Goal: Transaction & Acquisition: Purchase product/service

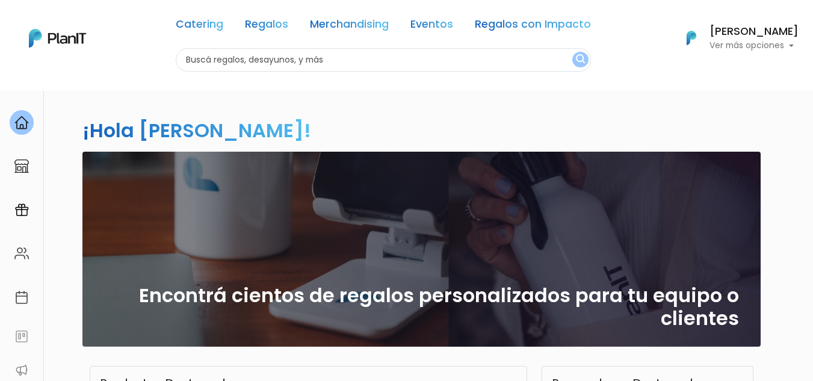
click at [350, 54] on input "text" at bounding box center [383, 59] width 415 height 23
type input "vaso terminco"
click at [572, 52] on button "submit" at bounding box center [580, 60] width 16 height 16
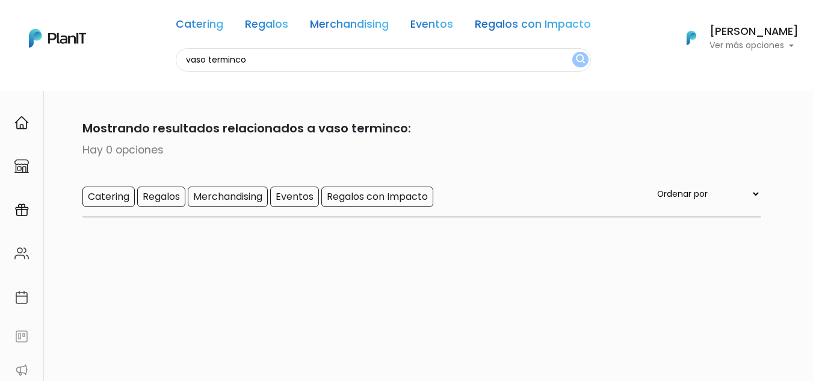
click at [354, 58] on input "vaso terminco" at bounding box center [383, 59] width 415 height 23
type input "vaso termico"
click at [572, 52] on button "submit" at bounding box center [580, 60] width 16 height 16
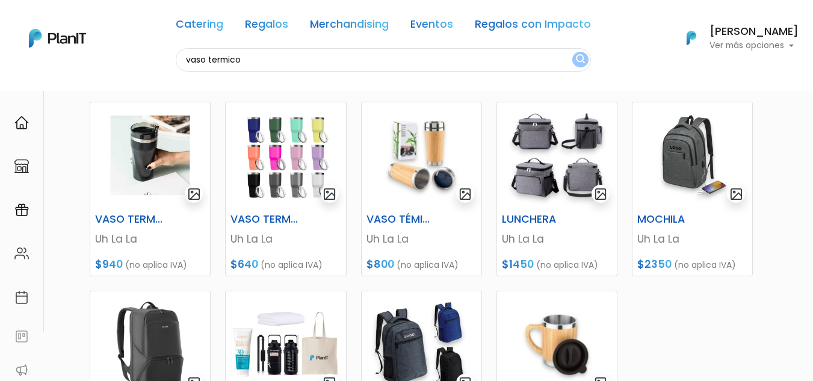
scroll to position [138, 0]
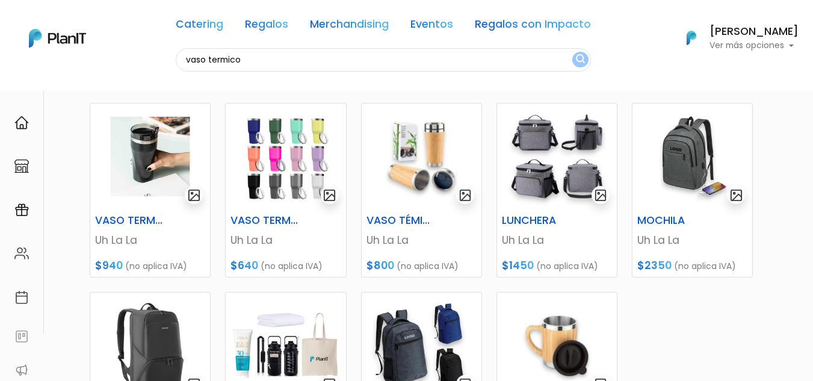
click at [312, 57] on input "vaso termico" at bounding box center [383, 59] width 415 height 23
click at [232, 62] on input "vaso termico" at bounding box center [383, 59] width 415 height 23
type input "vaso"
click at [572, 52] on button "submit" at bounding box center [580, 60] width 16 height 16
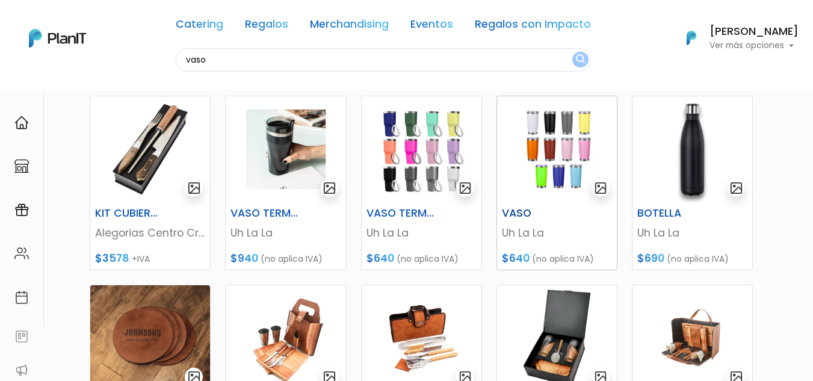
click at [517, 208] on h6 "VASO" at bounding box center [536, 213] width 83 height 13
click at [456, 156] on img at bounding box center [422, 149] width 120 height 106
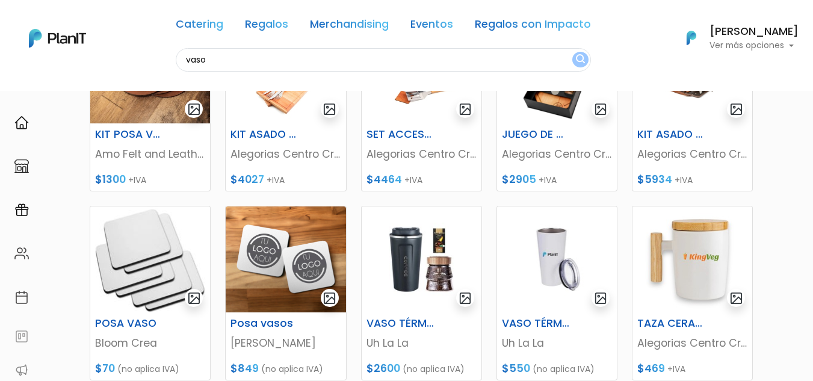
scroll to position [415, 0]
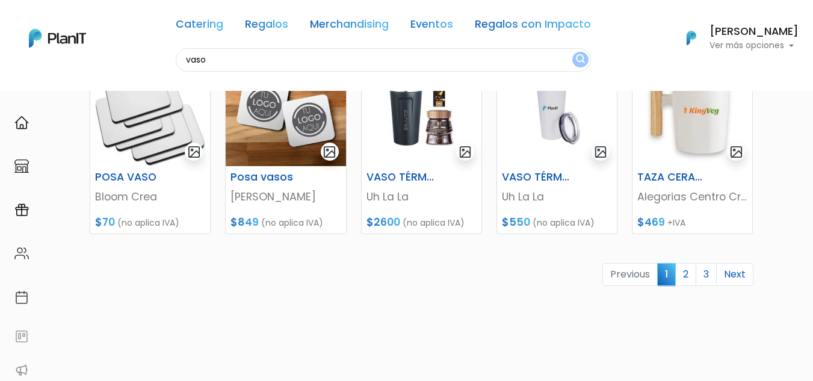
scroll to position [643, 0]
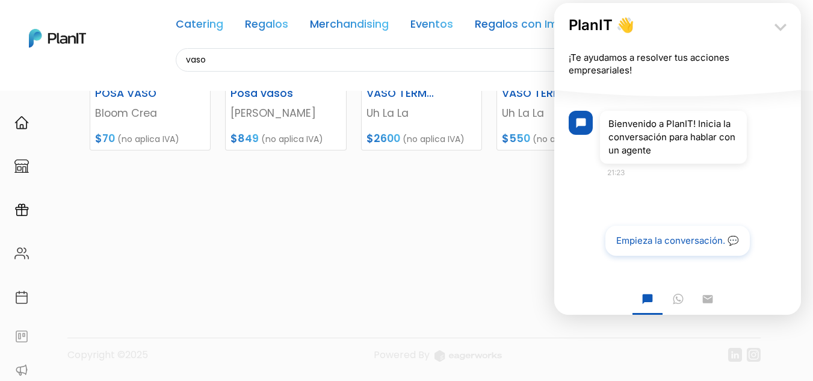
click at [781, 28] on icon "keyboard_arrow_down" at bounding box center [781, 27] width 24 height 24
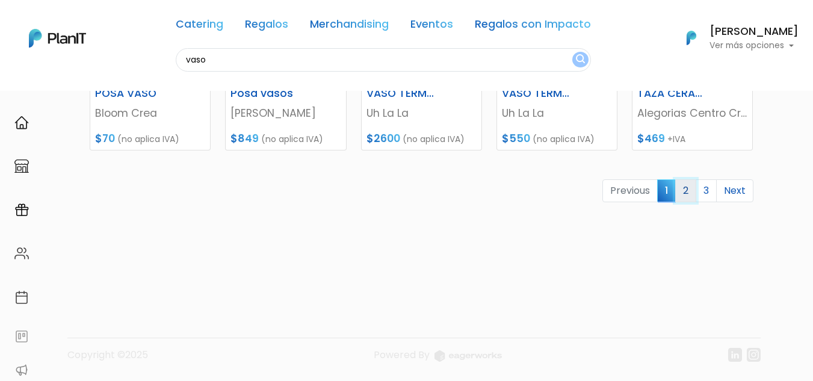
click at [687, 193] on link "2" at bounding box center [685, 190] width 21 height 23
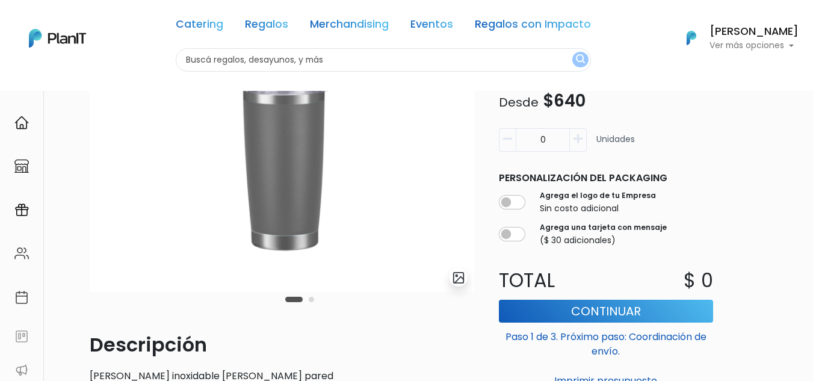
scroll to position [79, 0]
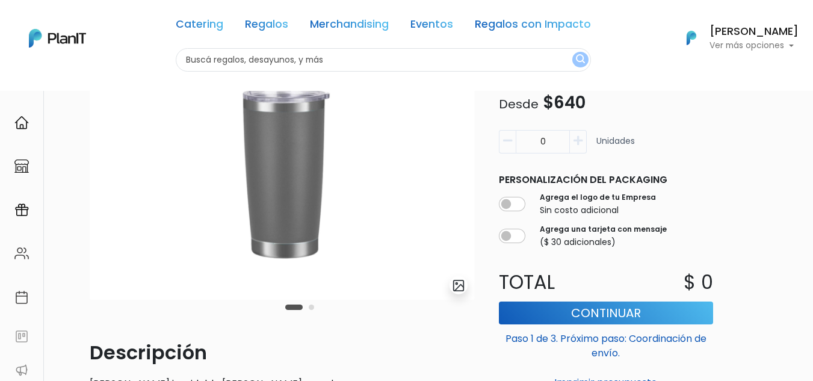
click at [314, 308] on button "Carousel Page 2" at bounding box center [311, 307] width 5 height 5
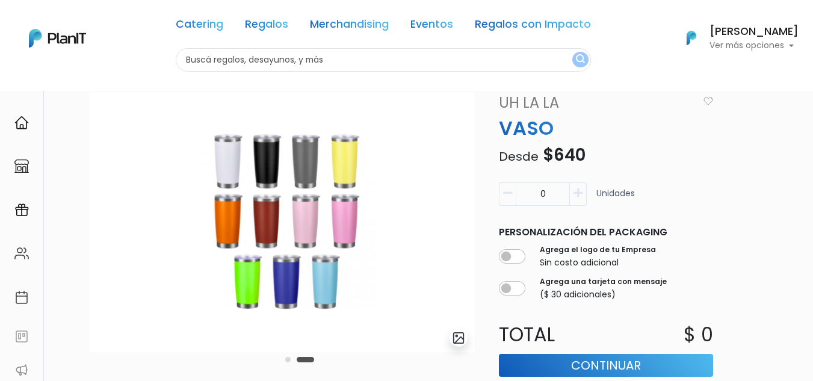
scroll to position [26, 0]
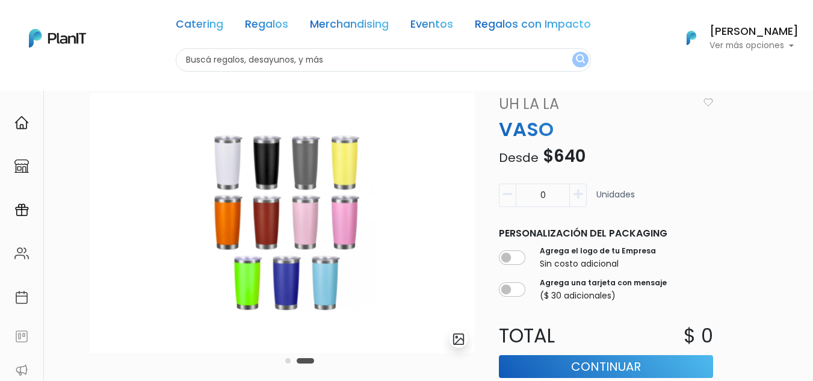
click at [314, 233] on img at bounding box center [282, 223] width 385 height 260
click at [563, 194] on input "0" at bounding box center [543, 195] width 54 height 23
type input "150"
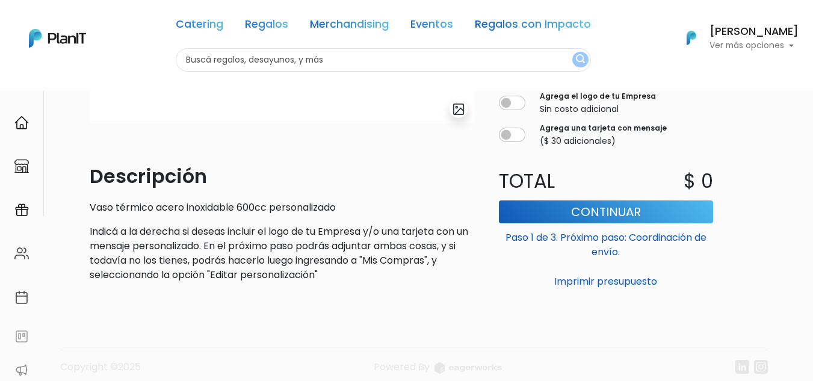
scroll to position [257, 0]
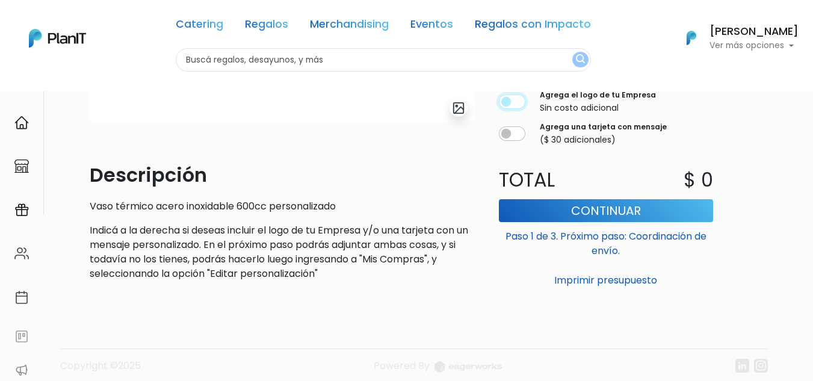
click at [520, 102] on input "checkbox" at bounding box center [512, 102] width 26 height 14
checkbox input "true"
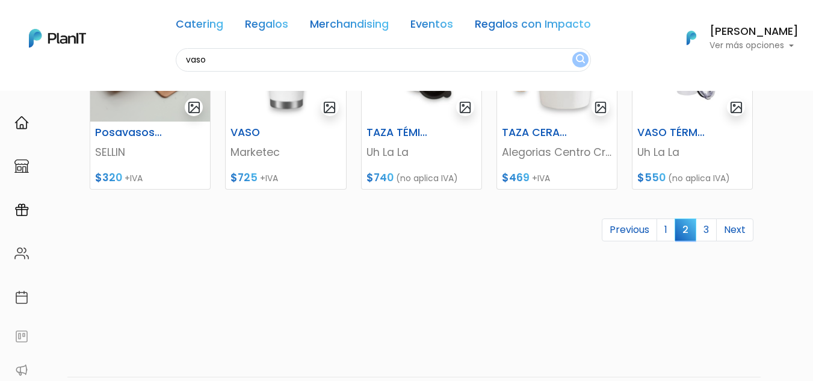
scroll to position [643, 0]
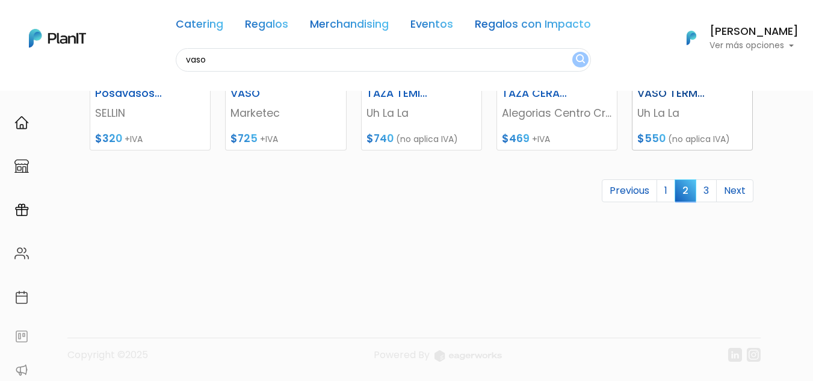
click at [660, 99] on h6 "VASO TÉRMICO" at bounding box center [671, 93] width 83 height 13
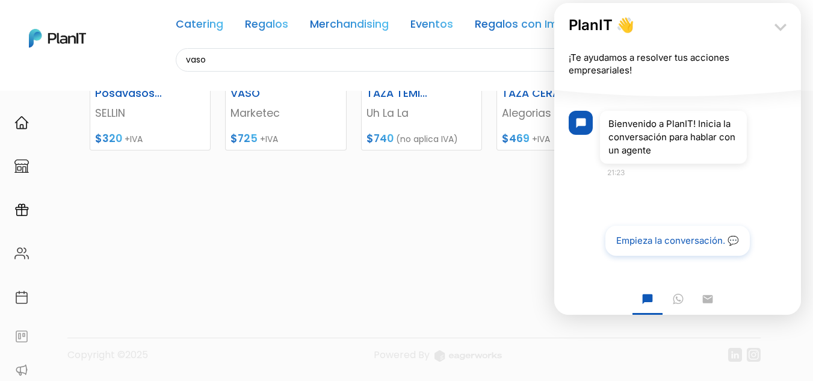
click at [785, 32] on icon "keyboard_arrow_down" at bounding box center [781, 27] width 24 height 24
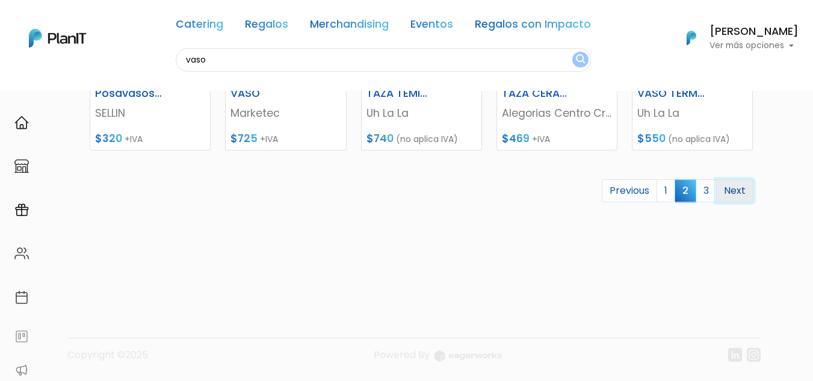
click at [722, 191] on link "Next" at bounding box center [734, 190] width 37 height 23
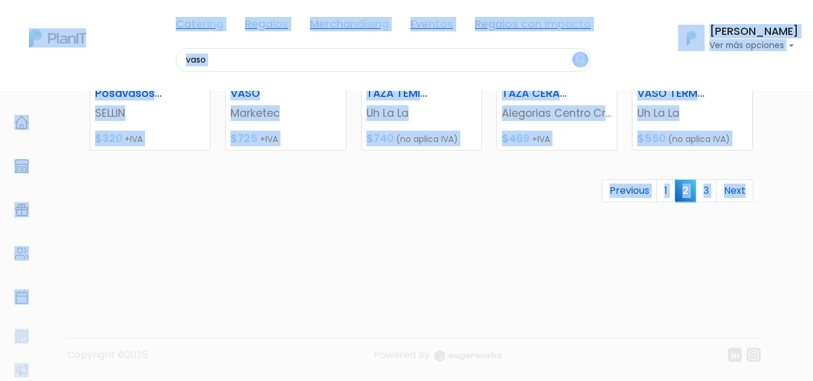
drag, startPoint x: 813, startPoint y: 261, endPoint x: 816, endPoint y: 208, distance: 53.7
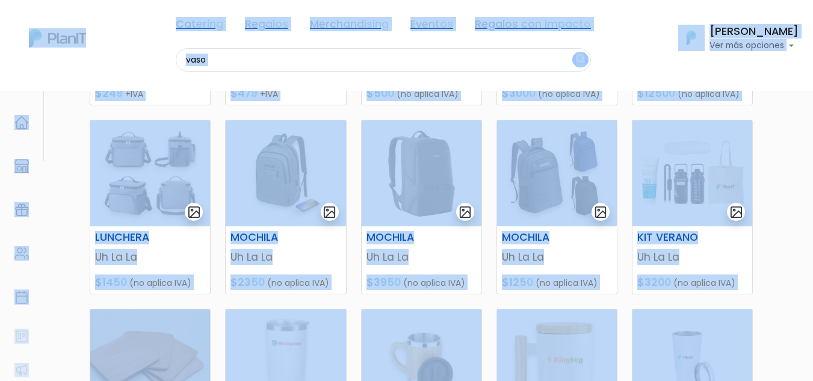
click at [796, 210] on section "37 resultados Mostrando resultados relacionados a vaso: Hay 37 opciones Caterin…" at bounding box center [406, 196] width 813 height 833
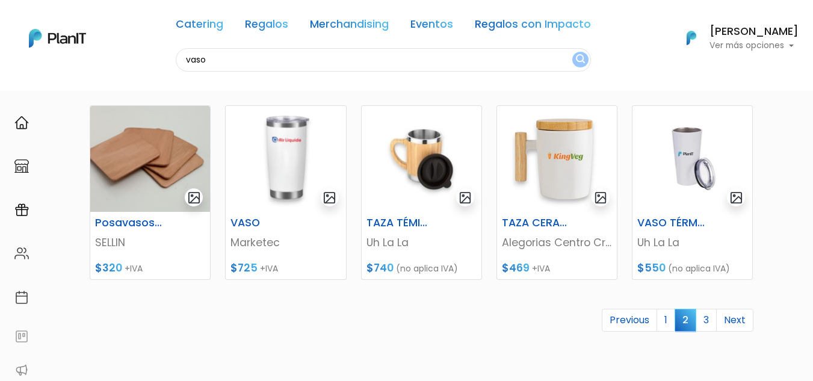
scroll to position [551, 0]
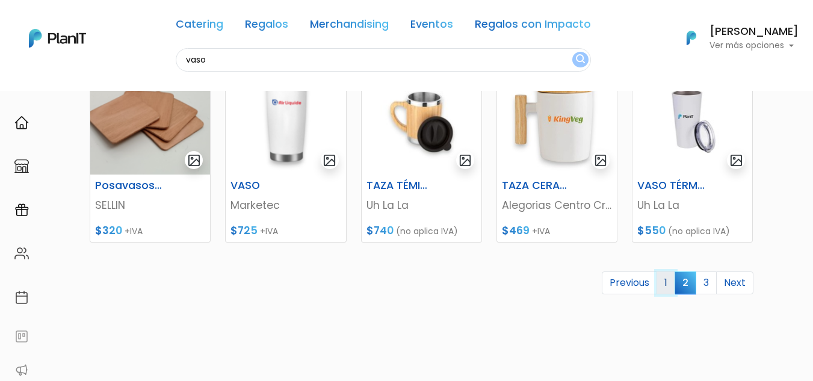
click at [664, 288] on link "1" at bounding box center [666, 282] width 19 height 23
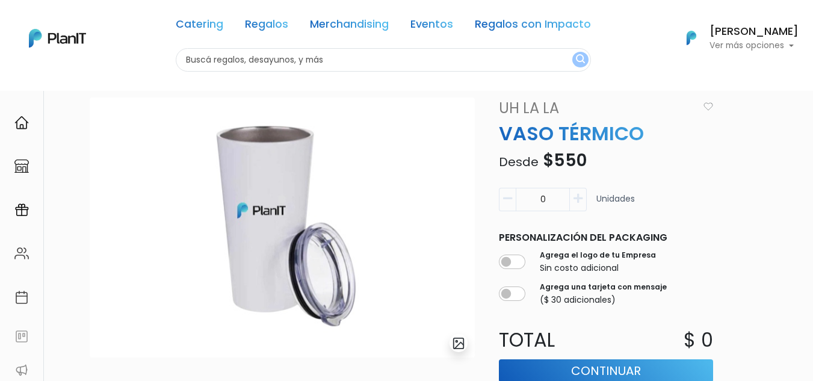
scroll to position [24, 0]
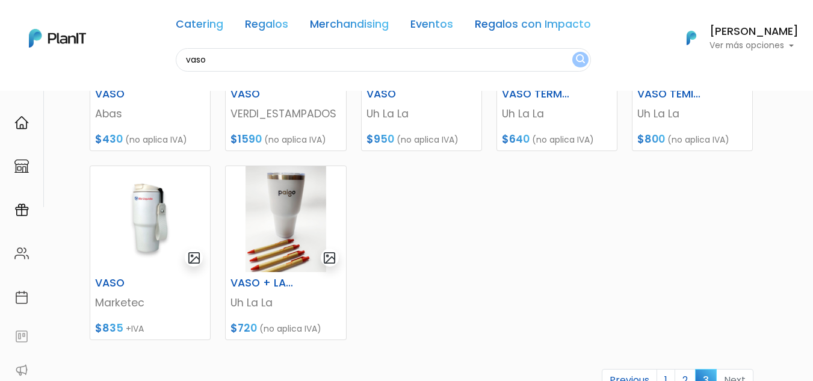
scroll to position [289, 0]
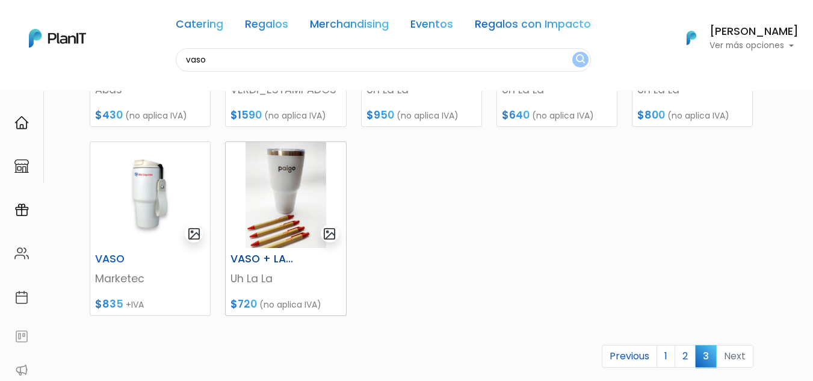
click at [290, 214] on img at bounding box center [286, 195] width 120 height 106
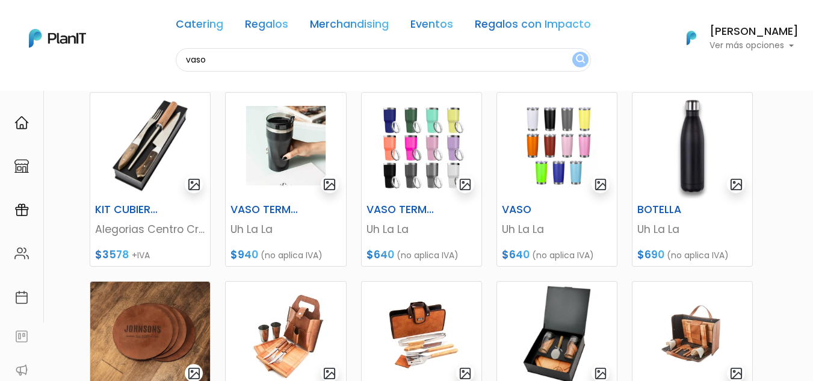
scroll to position [147, 0]
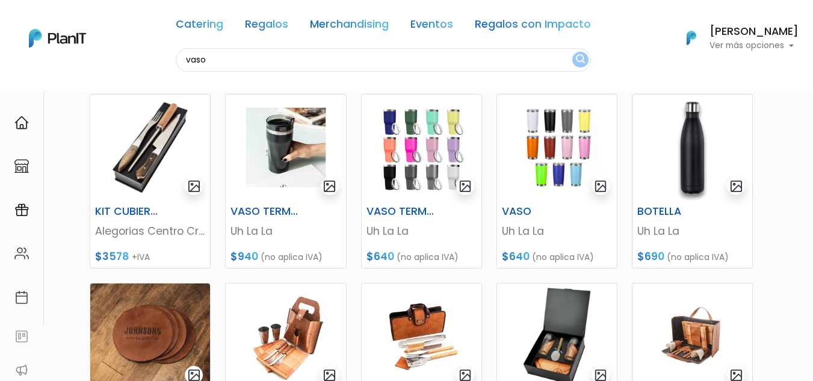
drag, startPoint x: 822, startPoint y: 92, endPoint x: 234, endPoint y: 25, distance: 591.2
click at [565, 200] on img at bounding box center [557, 147] width 120 height 106
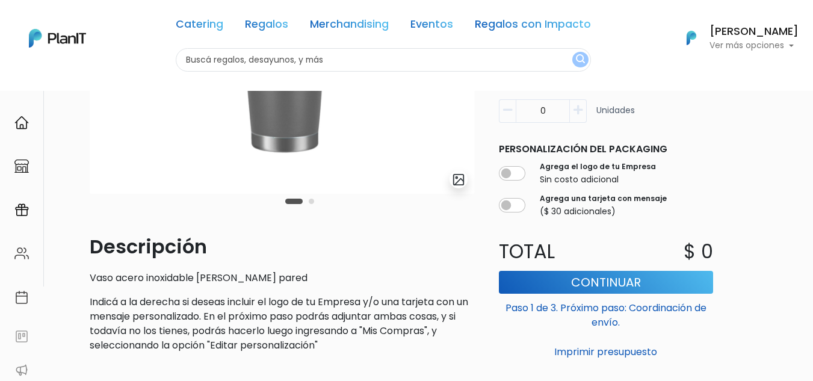
scroll to position [188, 0]
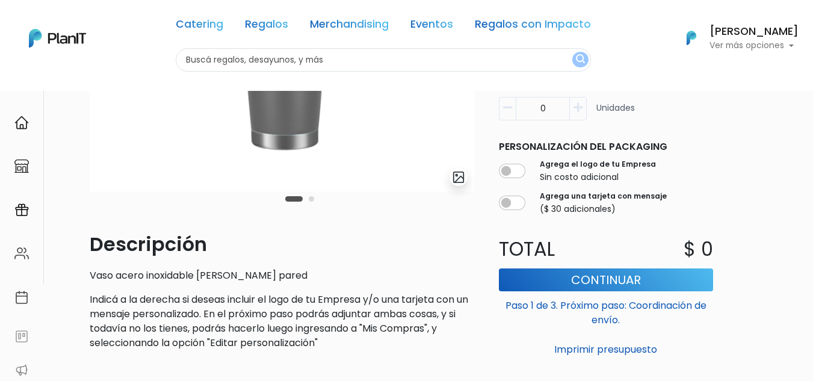
click at [311, 199] on button "Carousel Page 2" at bounding box center [311, 198] width 5 height 5
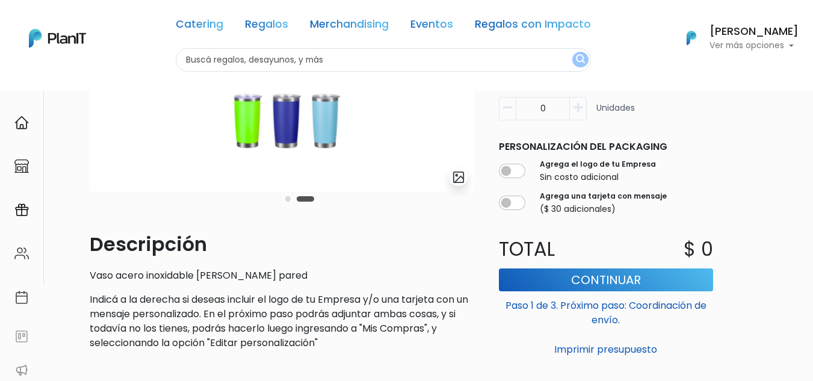
click at [560, 111] on input "0" at bounding box center [543, 108] width 54 height 23
drag, startPoint x: 560, startPoint y: 111, endPoint x: 517, endPoint y: 104, distance: 44.0
click at [517, 104] on input "0" at bounding box center [543, 108] width 54 height 23
type input "150"
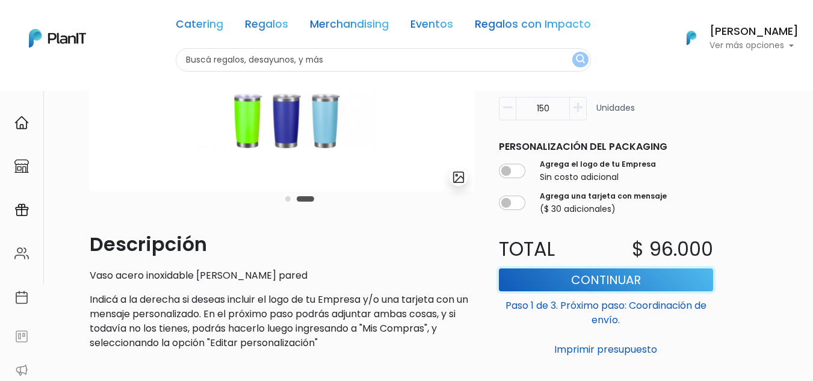
click at [672, 277] on button "Continuar" at bounding box center [606, 279] width 214 height 23
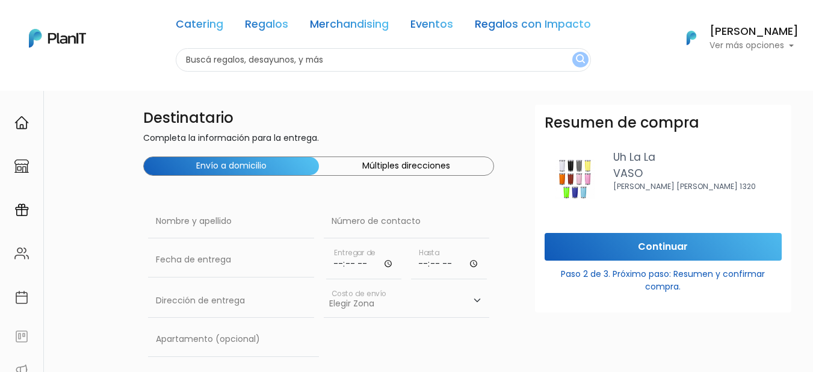
drag, startPoint x: 822, startPoint y: 88, endPoint x: 814, endPoint y: 62, distance: 26.9
click at [813, 62] on html "Catering Regalos Merchandising Eventos Regalos con Impacto Catering Regalos Mer…" at bounding box center [406, 186] width 813 height 372
